Goal: Task Accomplishment & Management: Use online tool/utility

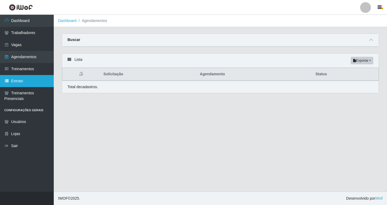
click at [28, 83] on link "Extrato" at bounding box center [27, 81] width 54 height 12
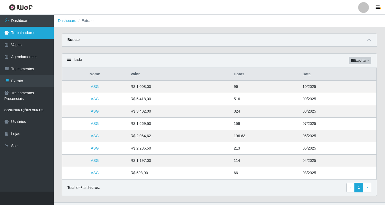
click at [22, 35] on link "Trabalhadores" at bounding box center [27, 33] width 54 height 12
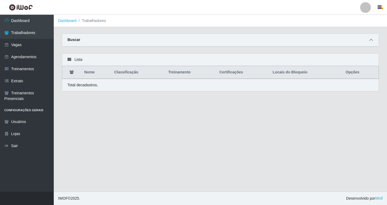
click at [370, 40] on icon at bounding box center [371, 40] width 4 height 4
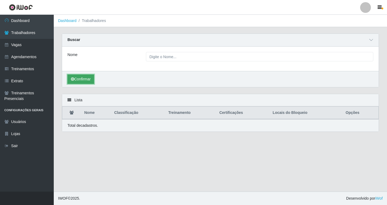
click at [87, 80] on button "Confirmar" at bounding box center [80, 79] width 27 height 9
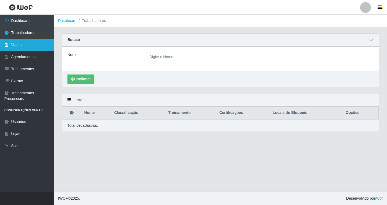
click at [21, 46] on link "Vagas" at bounding box center [27, 45] width 54 height 12
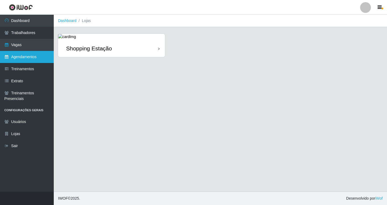
click at [29, 60] on link "Agendamentos" at bounding box center [27, 57] width 54 height 12
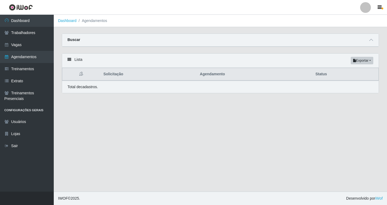
click at [367, 43] on div "Buscar" at bounding box center [220, 40] width 316 height 13
click at [371, 42] on icon at bounding box center [371, 40] width 4 height 4
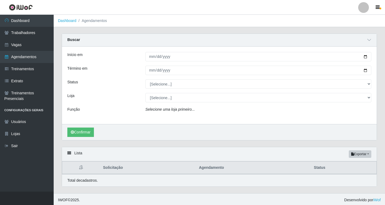
click at [161, 111] on icon "Selecione uma loja primeiro..." at bounding box center [170, 109] width 49 height 4
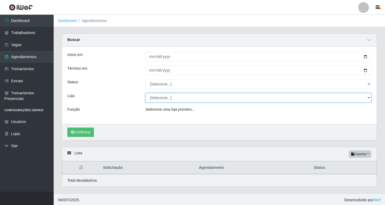
click at [163, 98] on select "[Selecione...] Shopping Estação" at bounding box center [259, 97] width 226 height 9
select select "447"
click at [146, 93] on select "[Selecione...] Shopping Estação" at bounding box center [259, 97] width 226 height 9
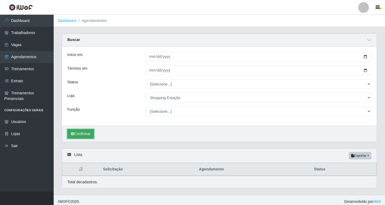
click at [87, 134] on button "Confirmar" at bounding box center [80, 133] width 27 height 9
